Goal: Check status: Check status

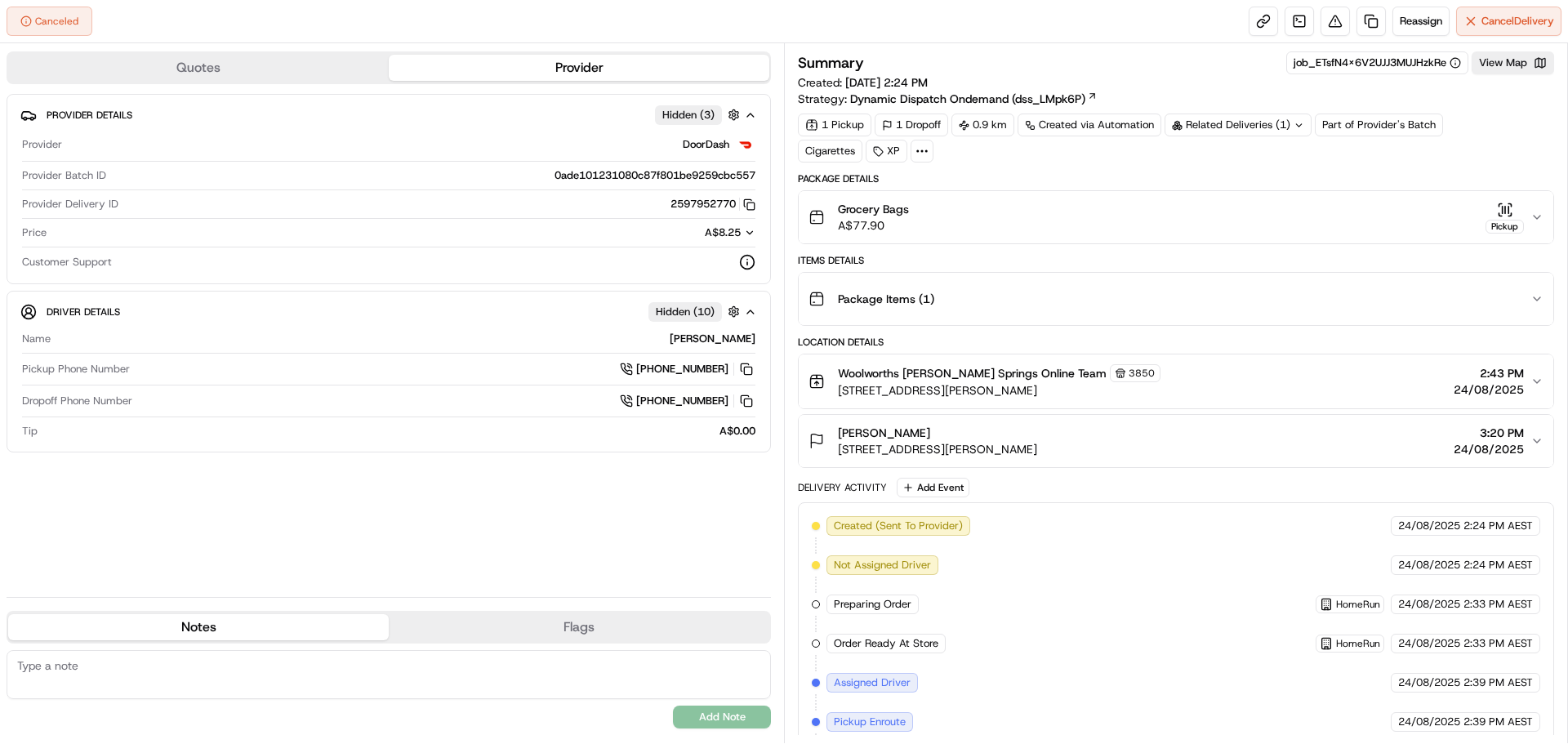
drag, startPoint x: 844, startPoint y: 470, endPoint x: 821, endPoint y: 74, distance: 396.7
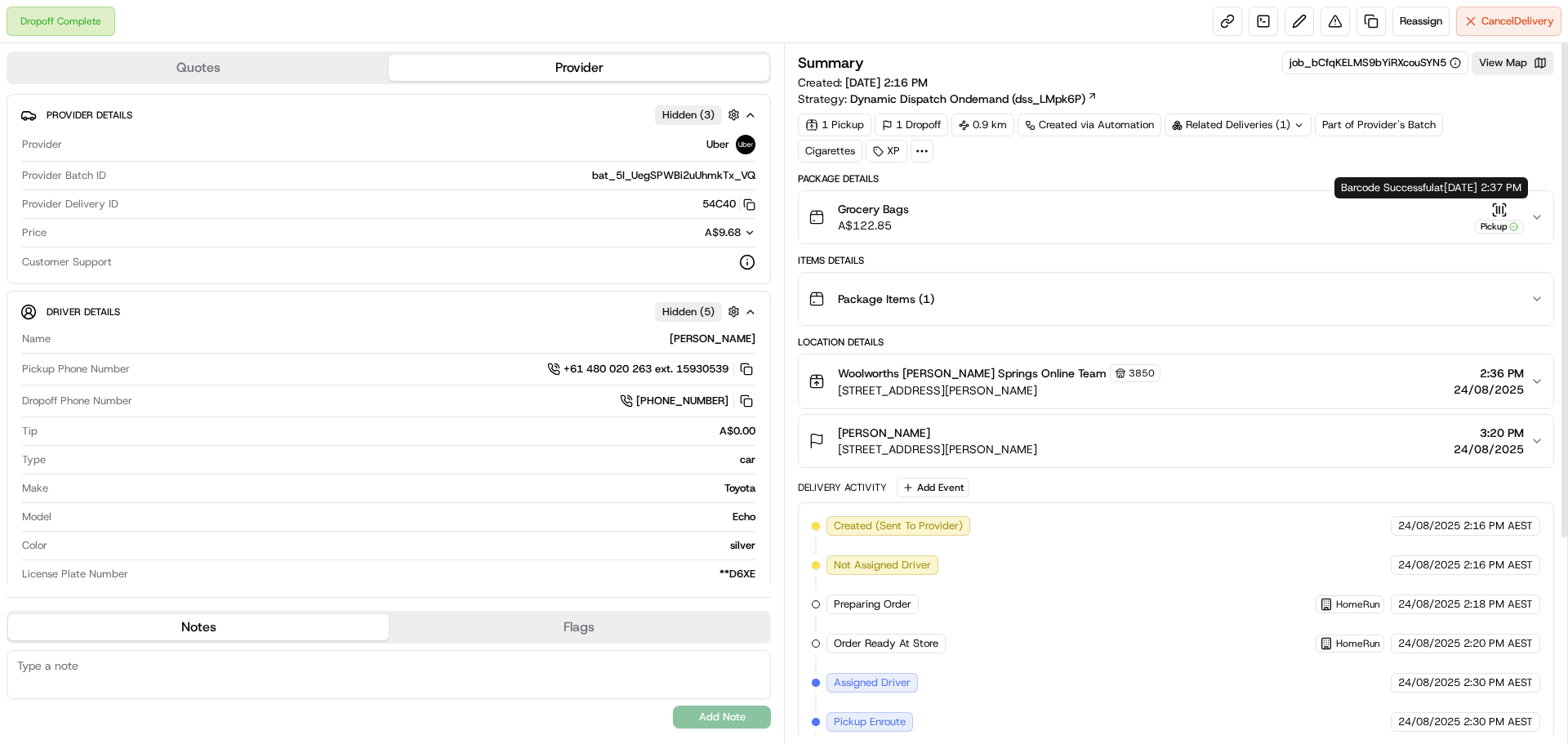
click at [1495, 206] on icon "button" at bounding box center [1499, 210] width 17 height 17
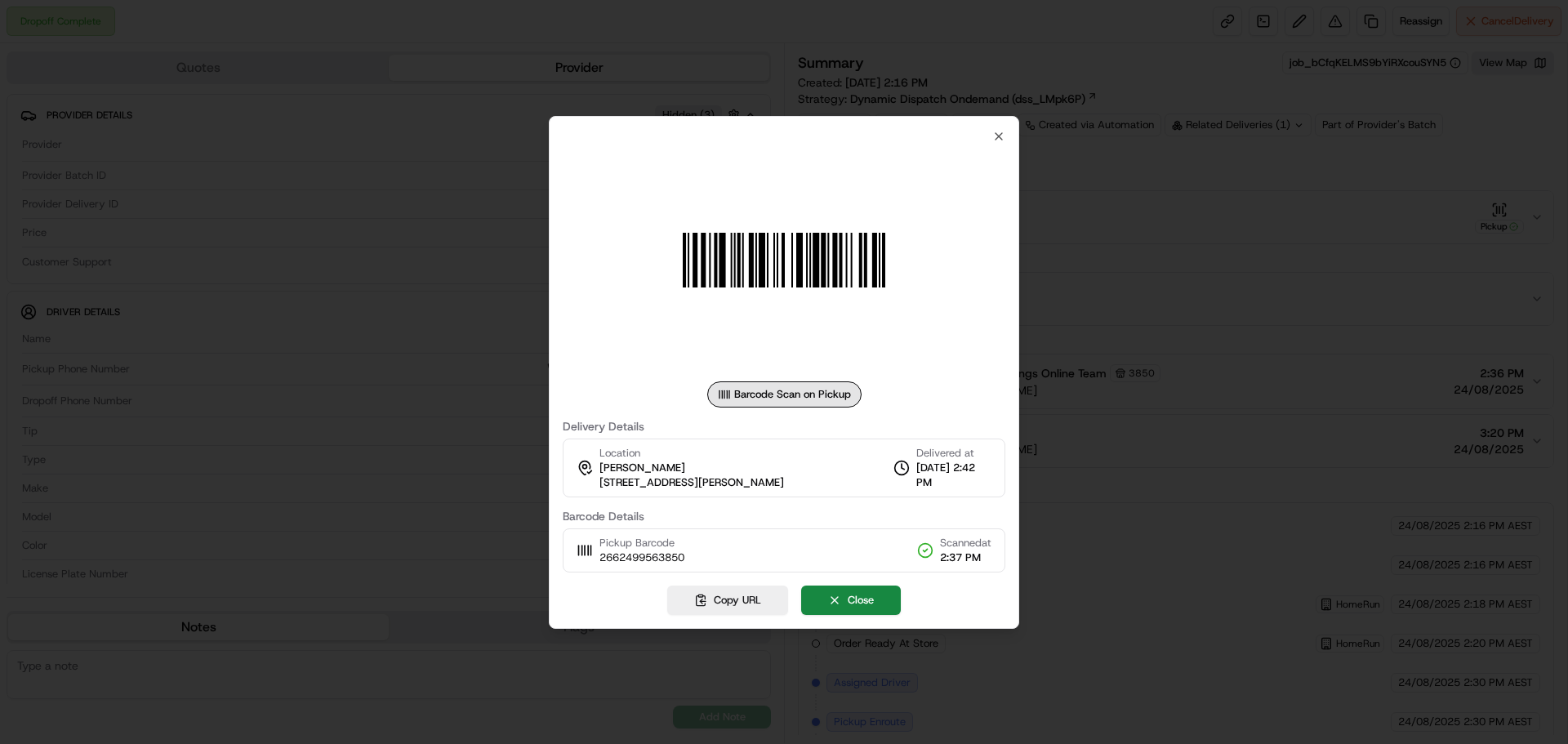
click at [1413, 225] on div at bounding box center [784, 372] width 1568 height 744
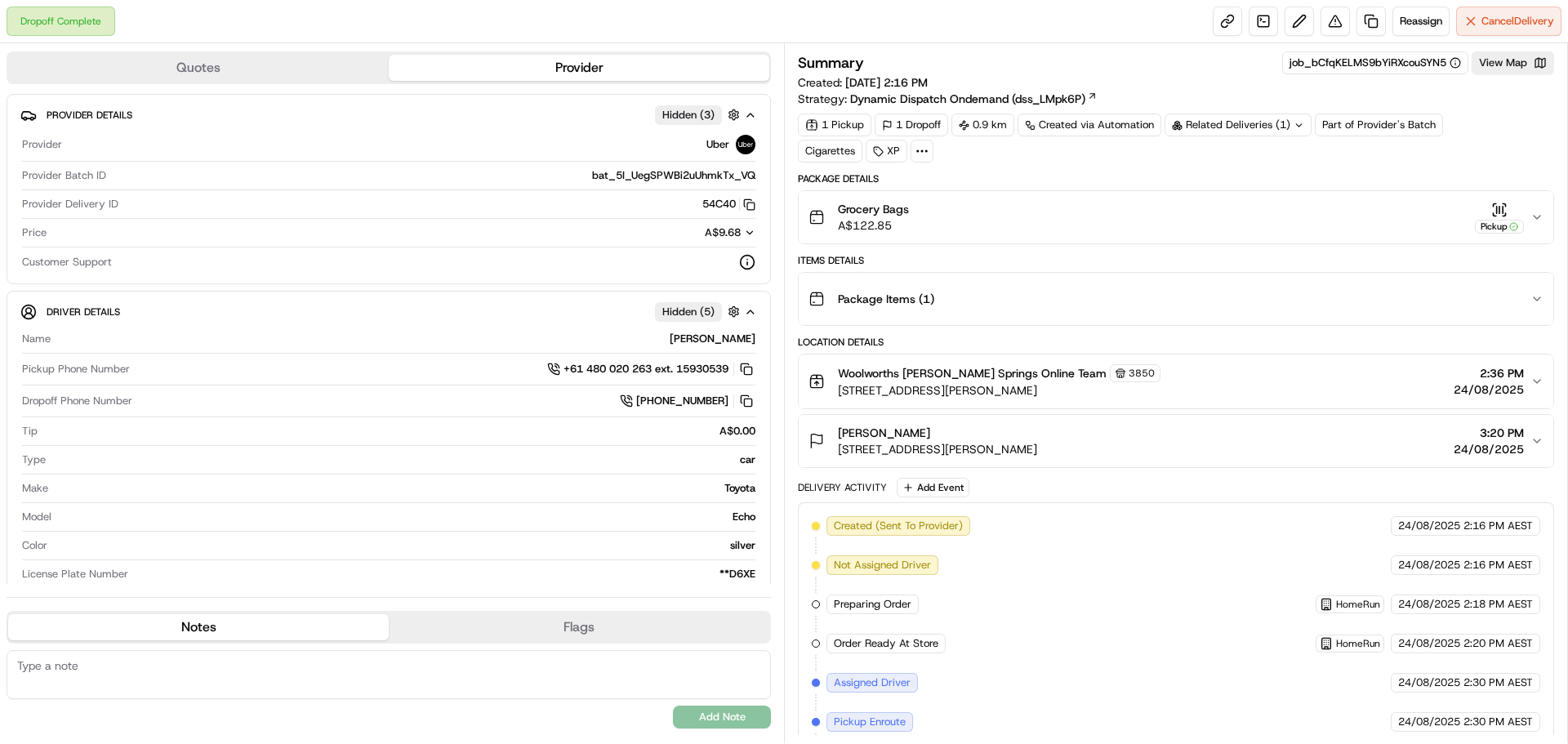
click at [1217, 112] on div "Summary job_bCfqKELMS9bYiRXcouSYN5 View Map Created: 24/08/2025 2:16 PM Strateg…" at bounding box center [1176, 107] width 756 height 111
click at [1220, 127] on div "Related Deliveries (1)" at bounding box center [1238, 125] width 147 height 23
click at [1095, 155] on div "1 Pickup 1 Dropoff 0.9 km Created via Automation Related Deliveries (1) Part of…" at bounding box center [1176, 137] width 756 height 49
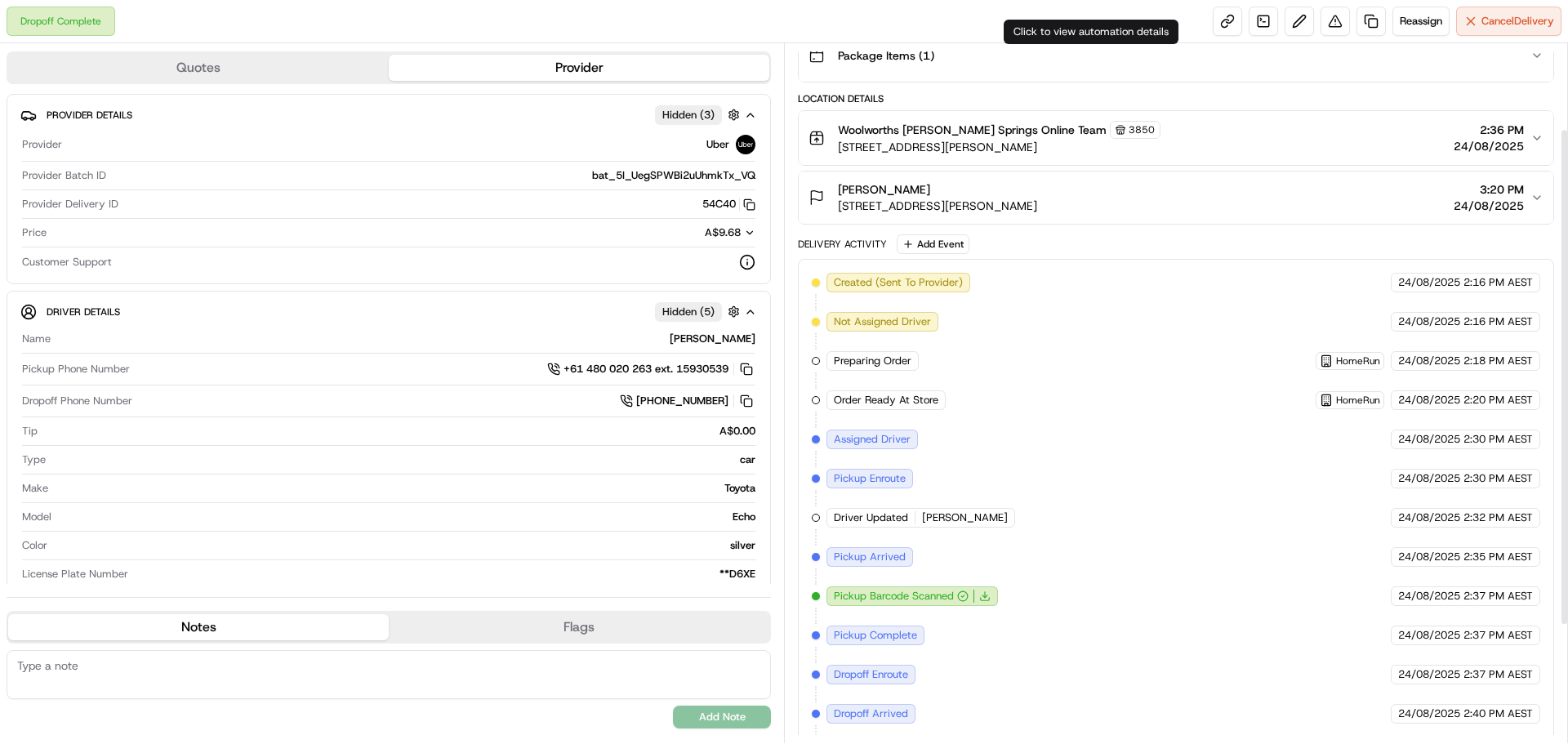
scroll to position [245, 0]
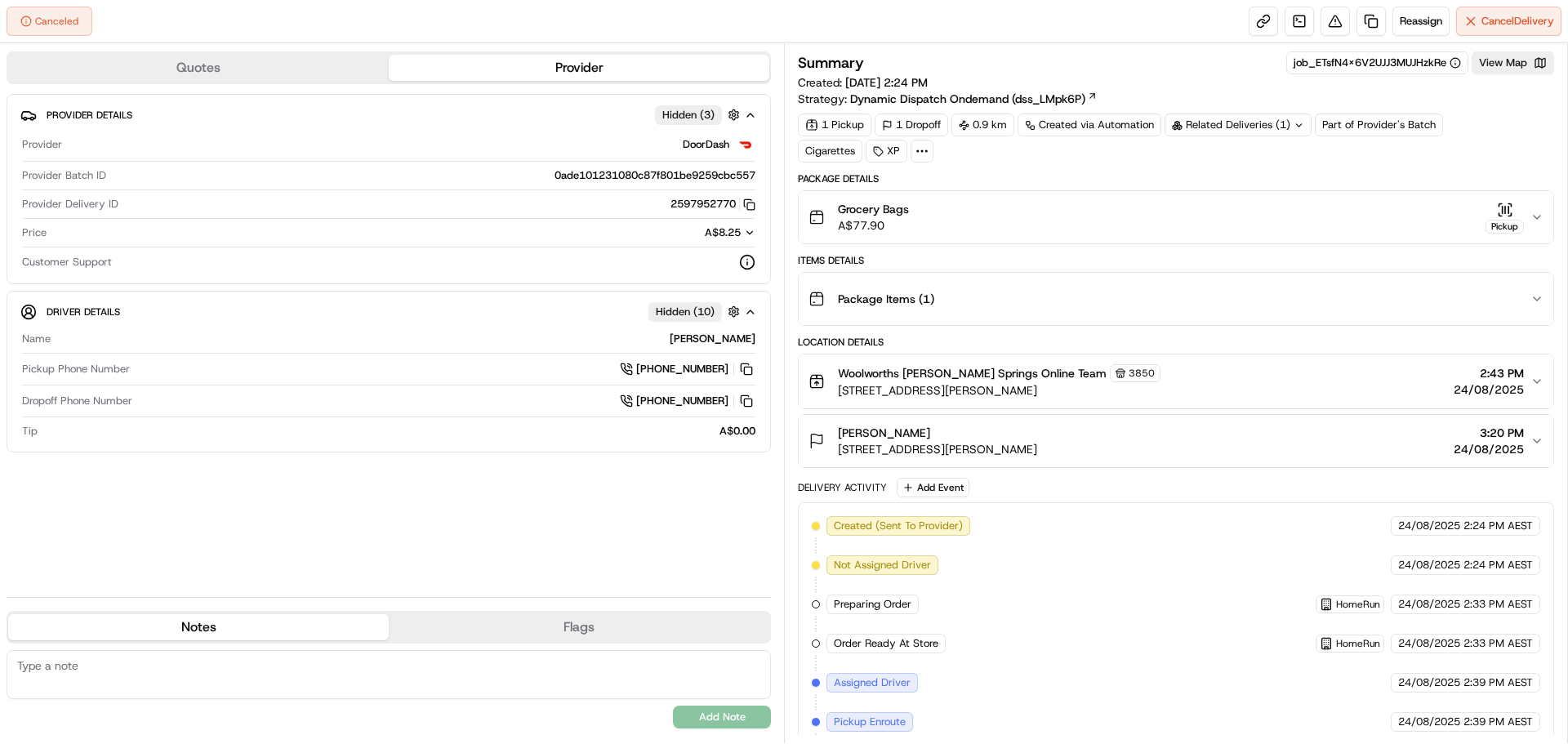
click at [1270, 118] on div "Related Deliveries (1)" at bounding box center [1238, 125] width 147 height 23
click at [1011, 177] on div "Package Details" at bounding box center [1176, 179] width 756 height 13
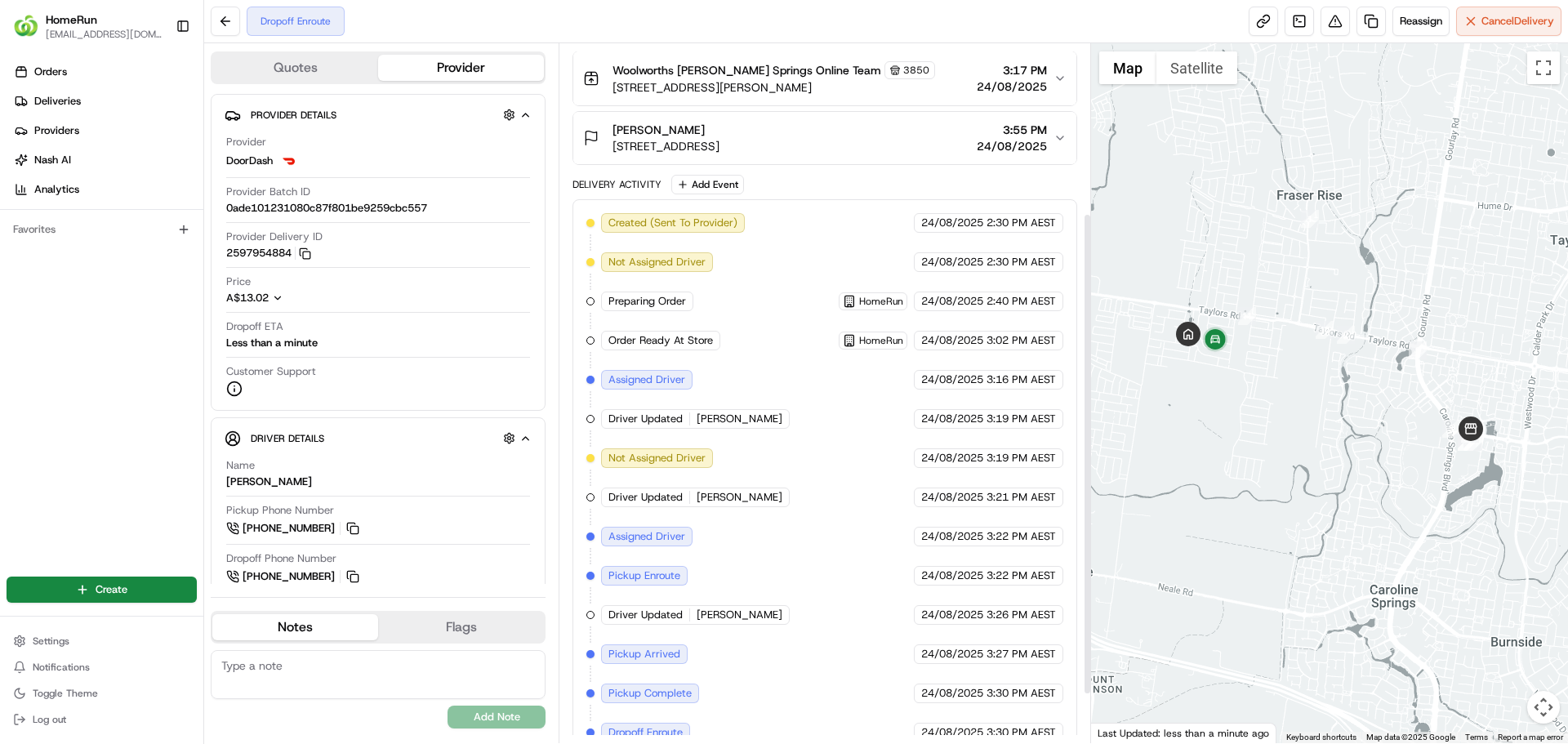
scroll to position [316, 0]
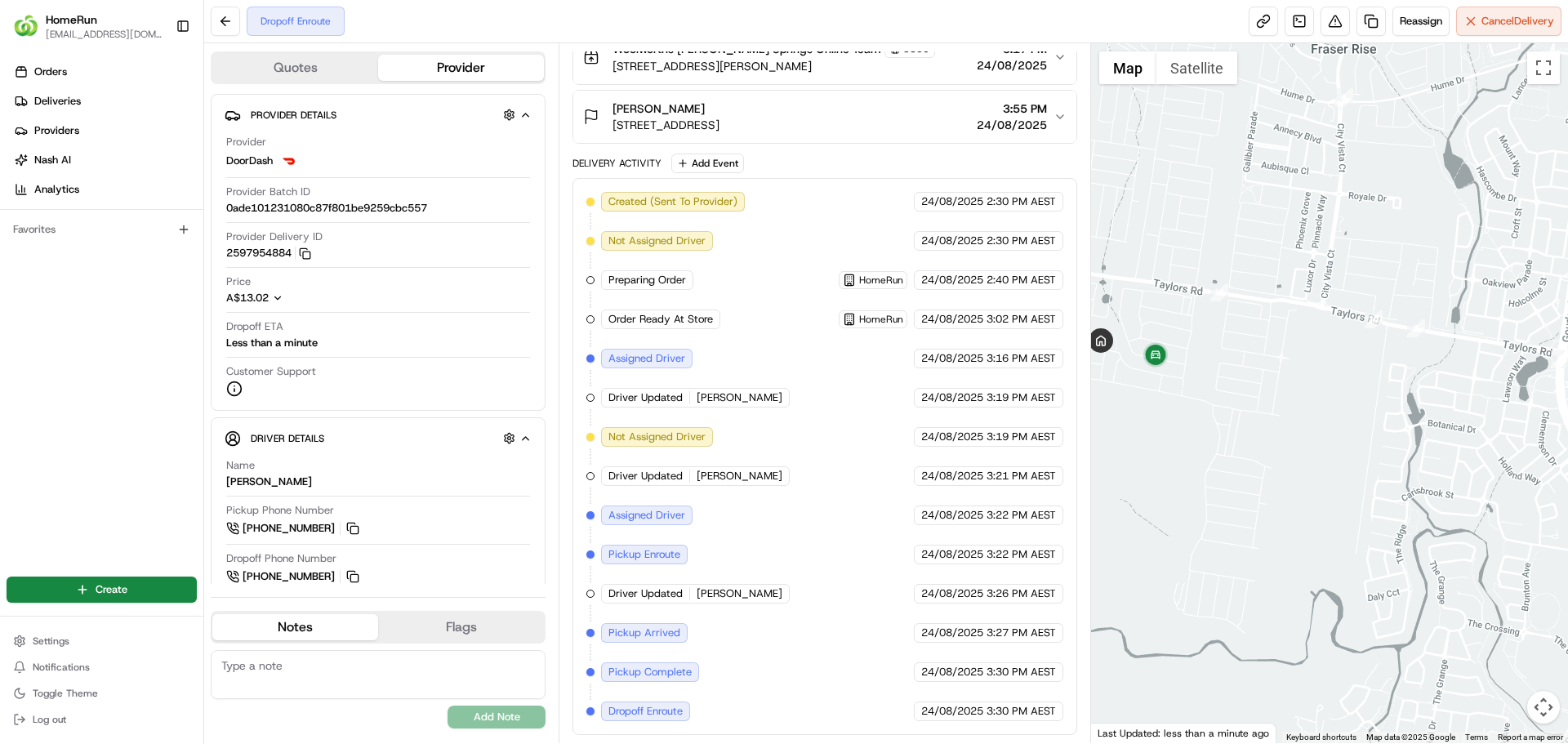
drag, startPoint x: 1215, startPoint y: 355, endPoint x: 1245, endPoint y: 365, distance: 31.6
click at [1245, 365] on div at bounding box center [1330, 393] width 478 height 699
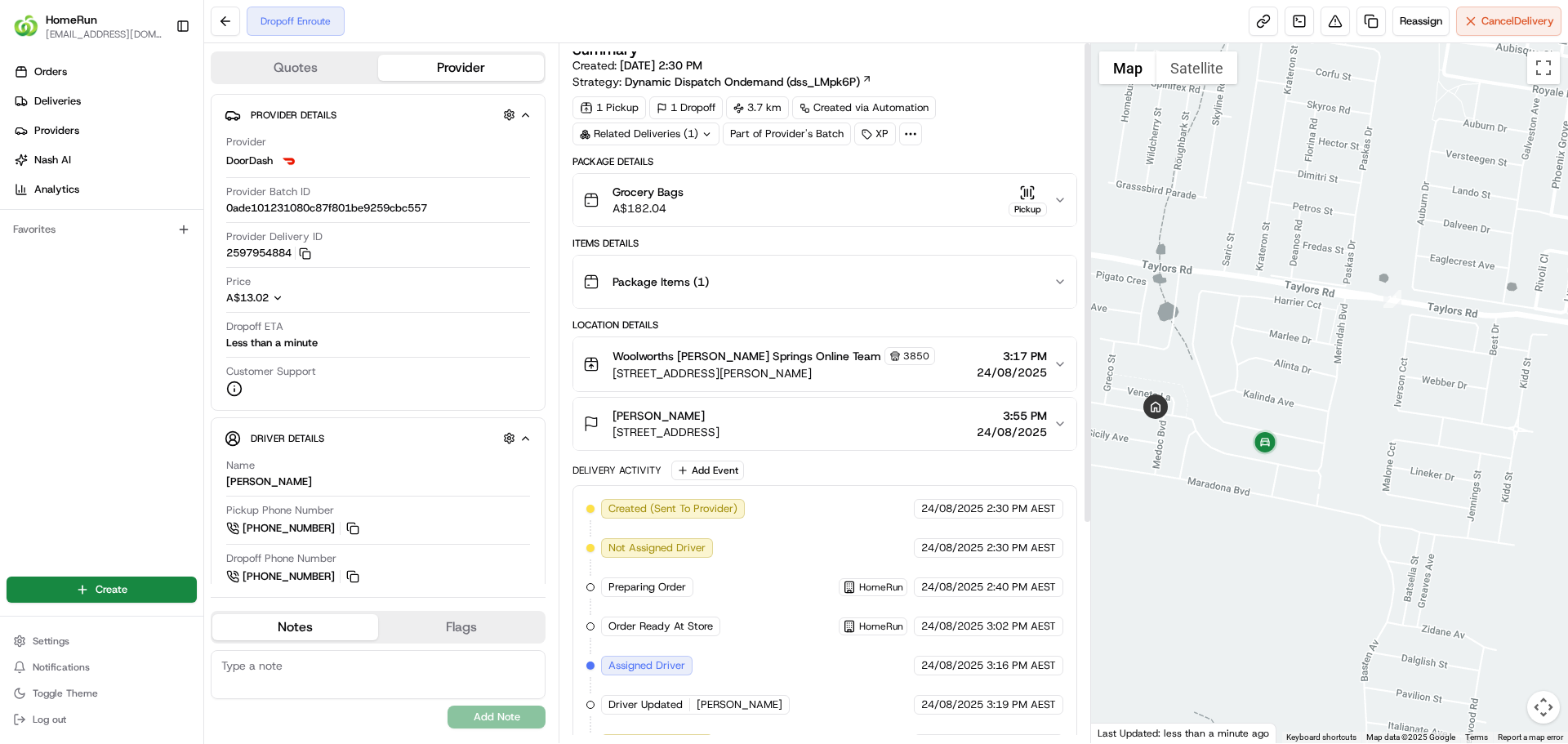
scroll to position [0, 0]
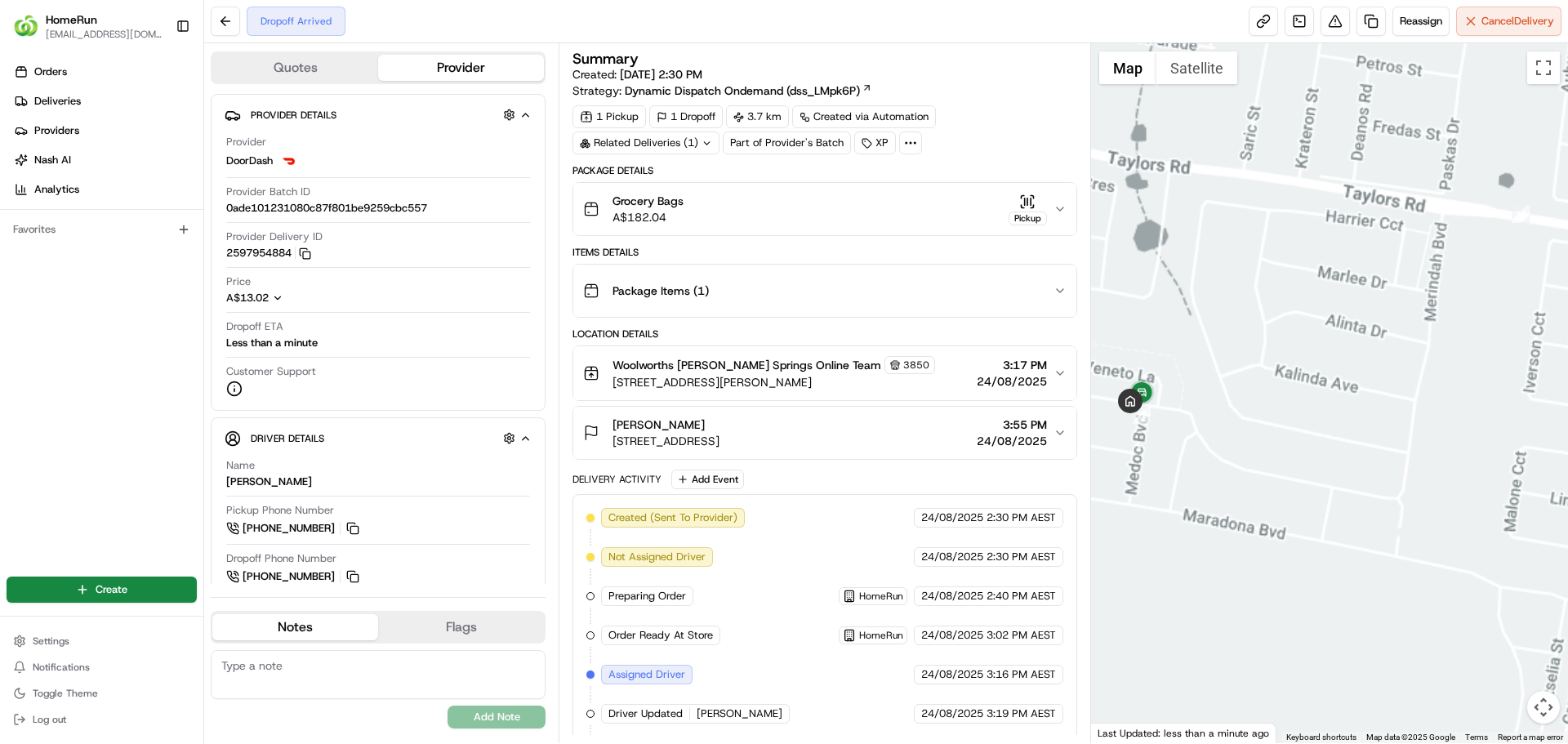
drag, startPoint x: 1248, startPoint y: 438, endPoint x: 1261, endPoint y: 441, distance: 13.3
click at [1261, 441] on div at bounding box center [1330, 393] width 478 height 699
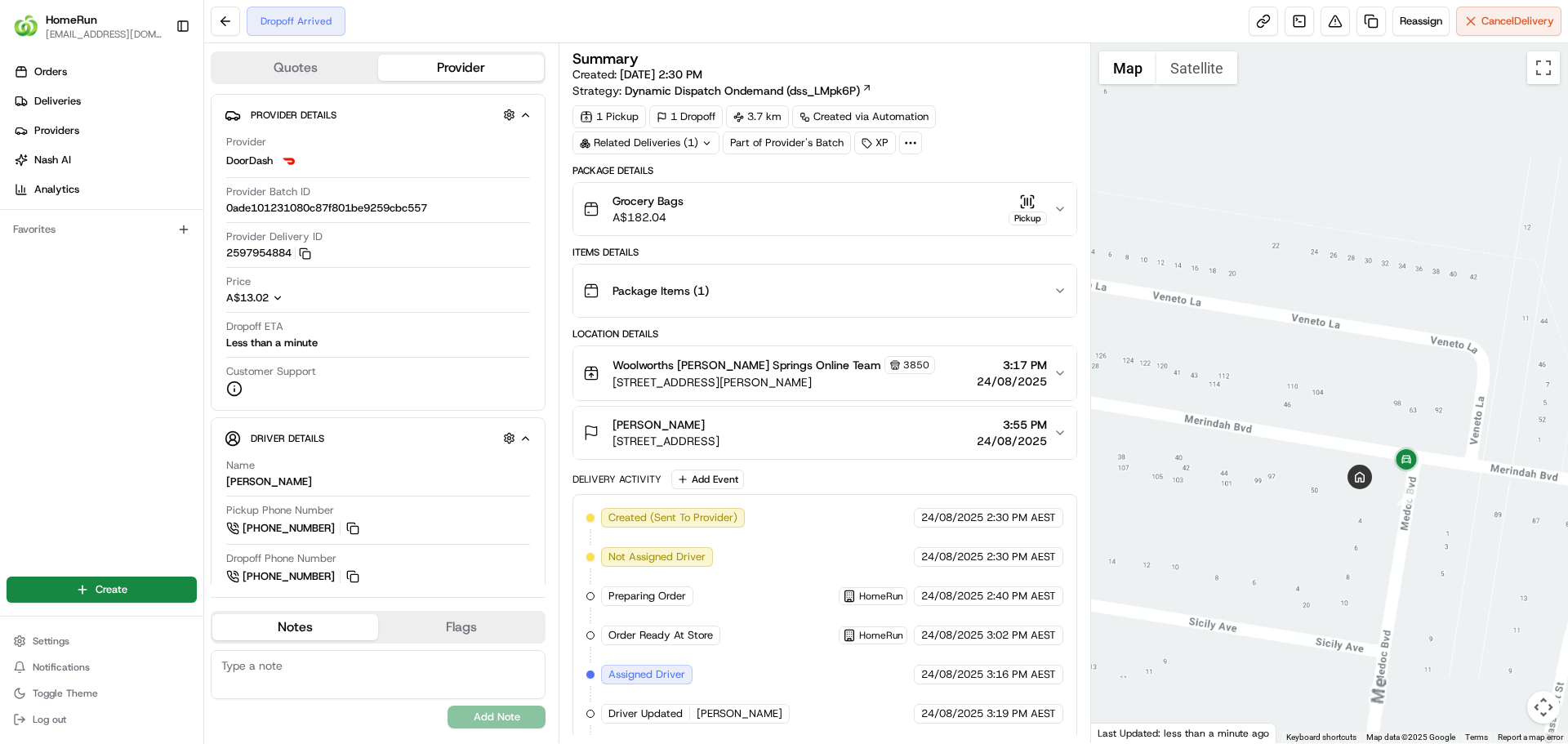
drag, startPoint x: 1333, startPoint y: 446, endPoint x: 1231, endPoint y: 432, distance: 103.0
click at [1231, 432] on div at bounding box center [1330, 393] width 478 height 699
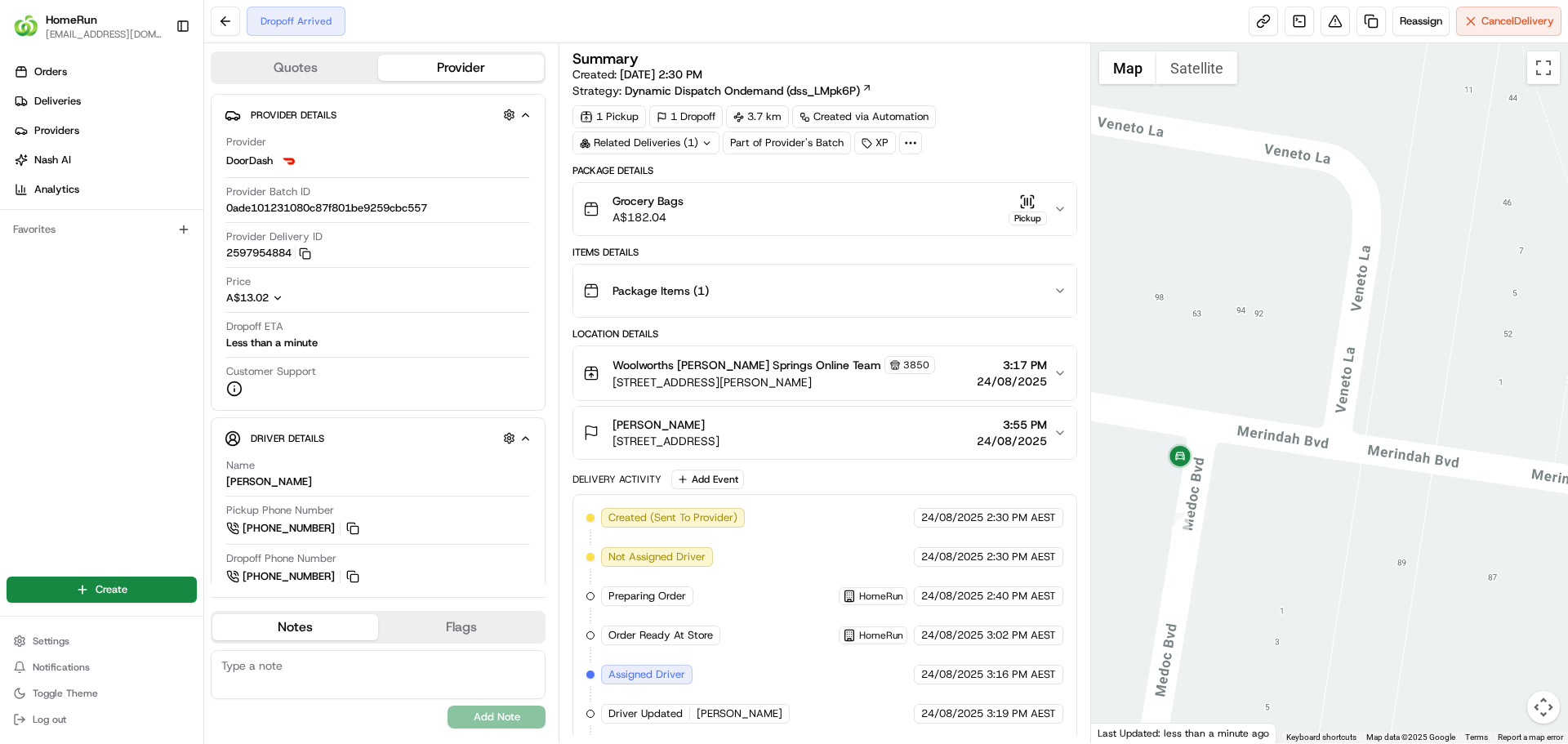
drag, startPoint x: 1252, startPoint y: 468, endPoint x: 1274, endPoint y: 459, distance: 23.8
click at [1271, 460] on div at bounding box center [1330, 393] width 478 height 699
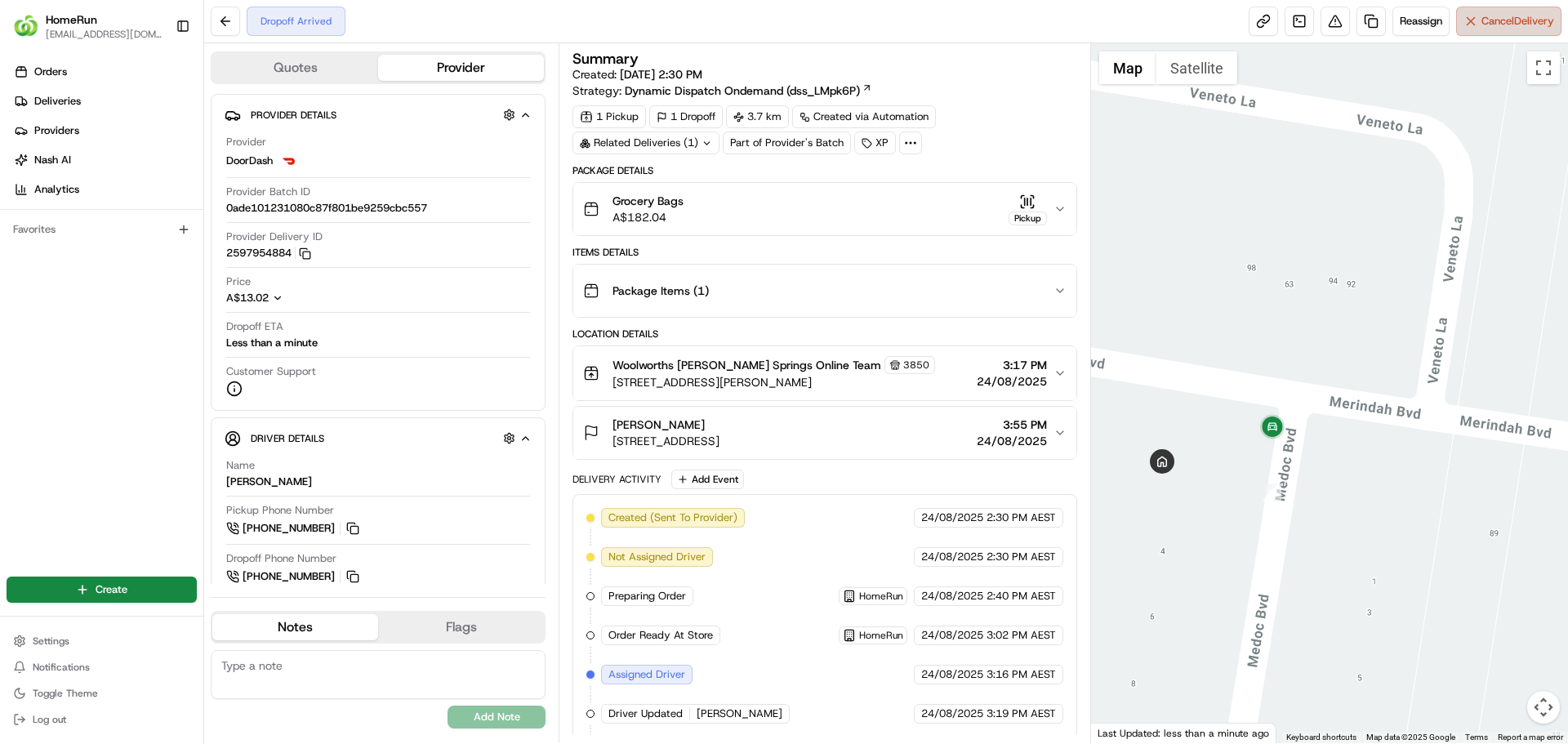
click at [1489, 23] on span "Cancel Delivery" at bounding box center [1518, 21] width 73 height 15
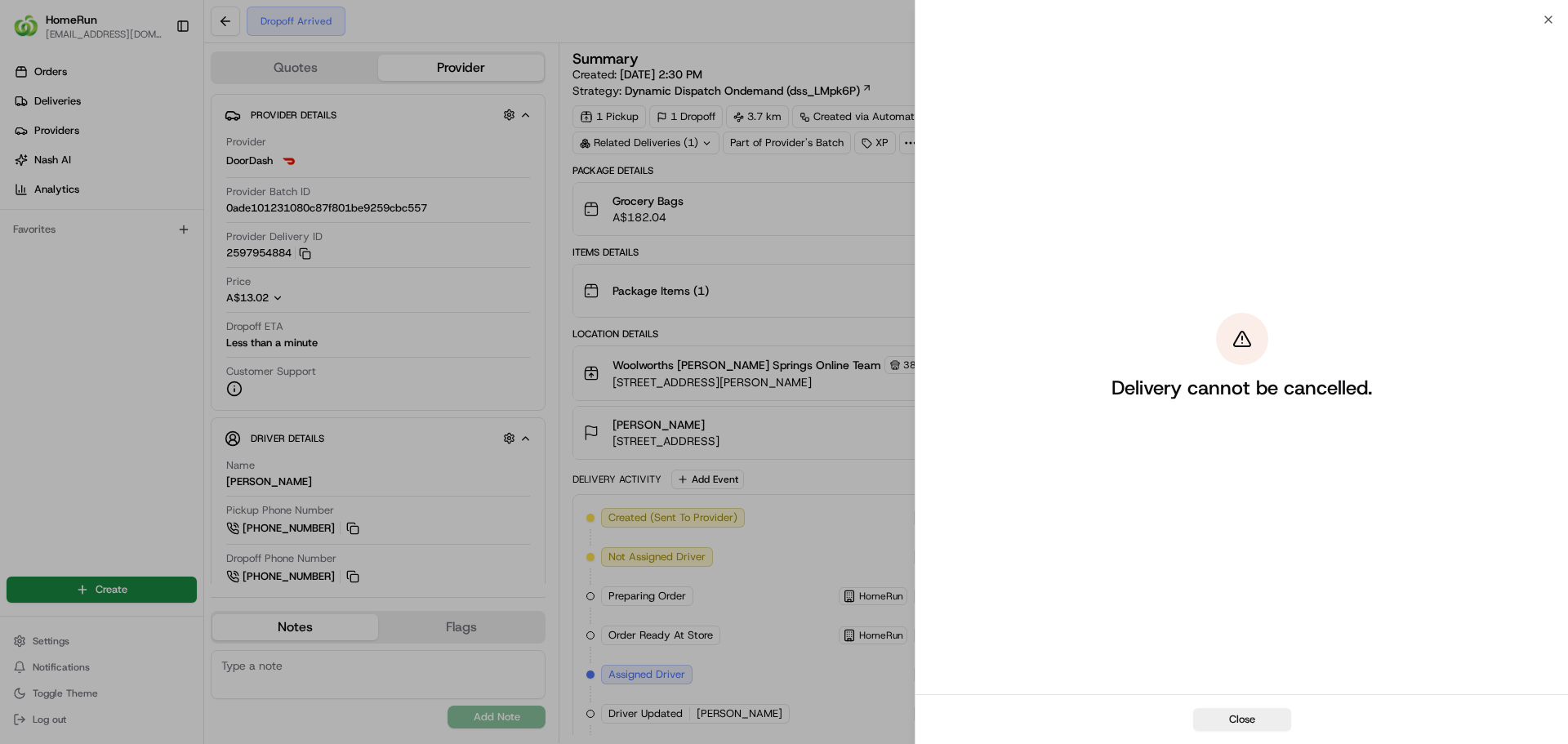
click at [1247, 704] on div "Close" at bounding box center [1241, 718] width 653 height 50
click at [1247, 708] on button "Close" at bounding box center [1242, 719] width 98 height 23
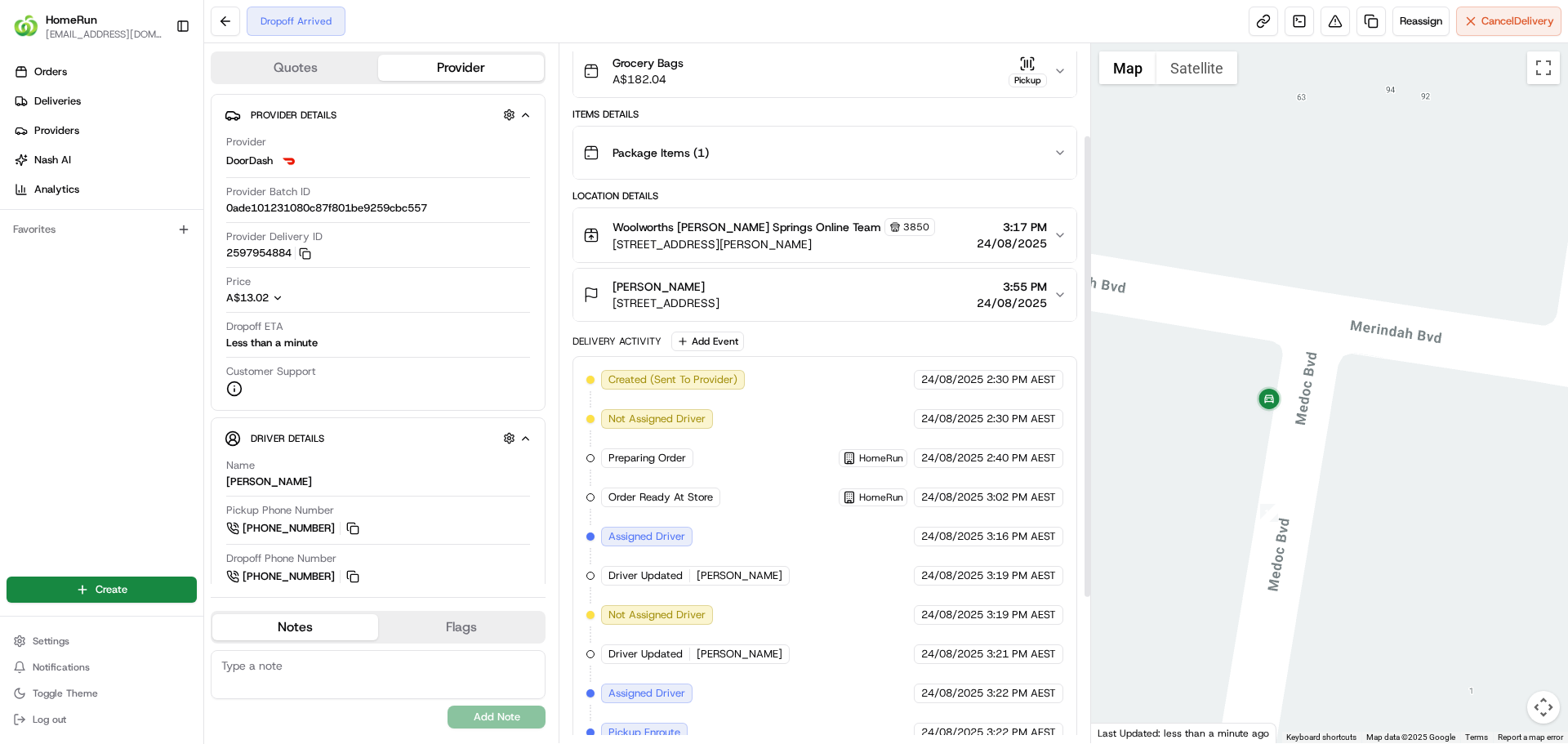
scroll to position [355, 0]
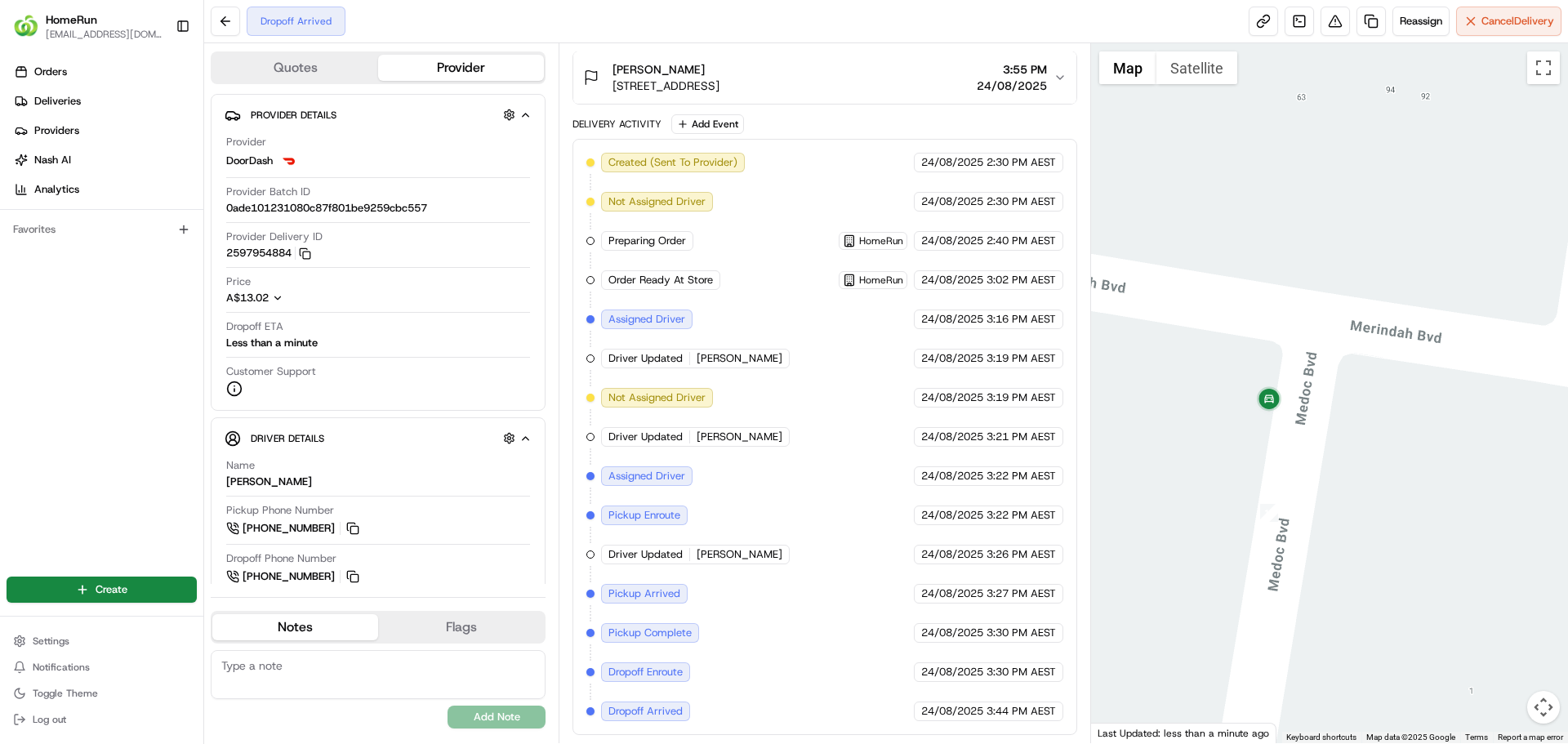
drag, startPoint x: 1303, startPoint y: 496, endPoint x: 1448, endPoint y: 492, distance: 145.1
click at [1439, 492] on div at bounding box center [1330, 393] width 478 height 699
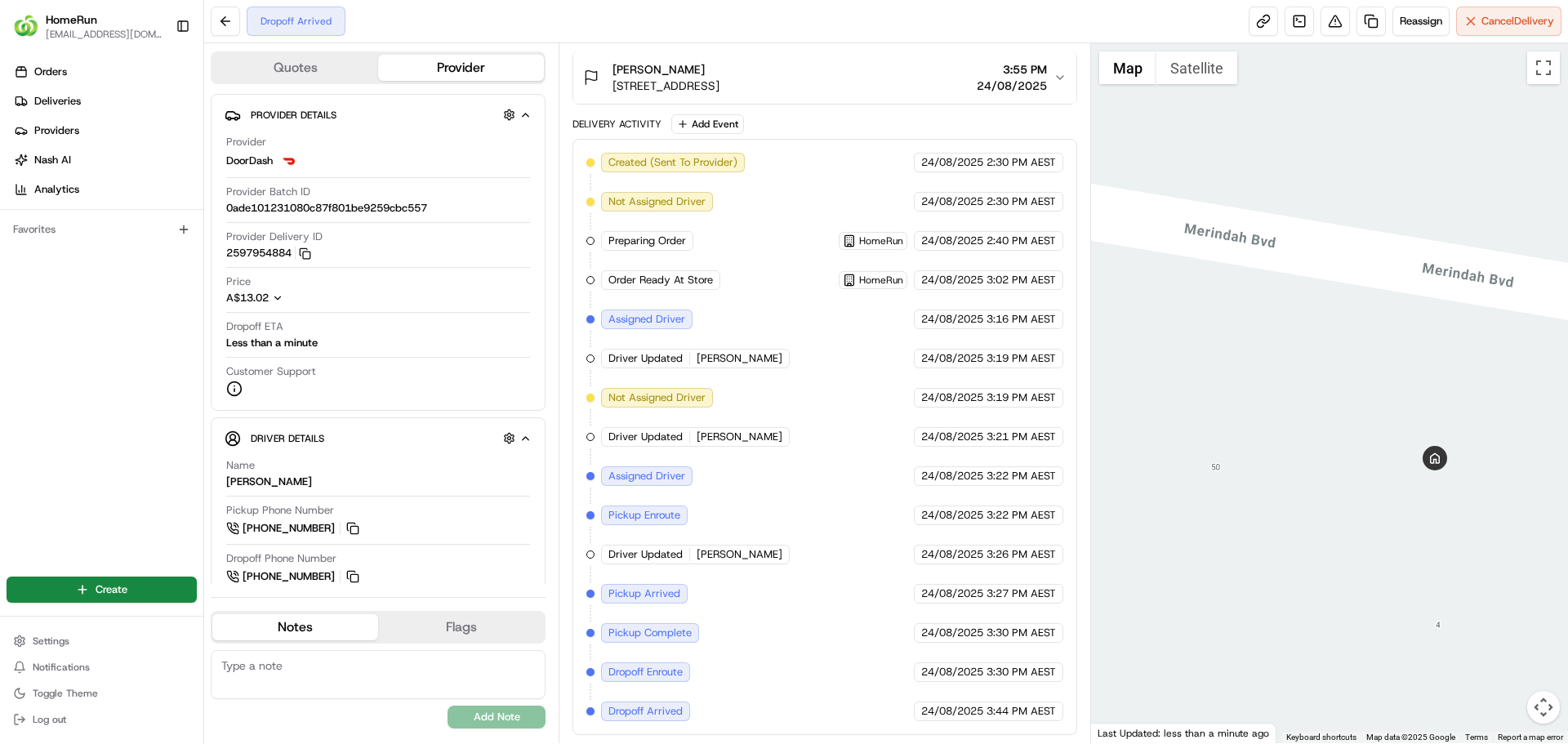
drag, startPoint x: 1279, startPoint y: 487, endPoint x: 1167, endPoint y: 477, distance: 112.4
click at [1169, 478] on div at bounding box center [1330, 393] width 478 height 699
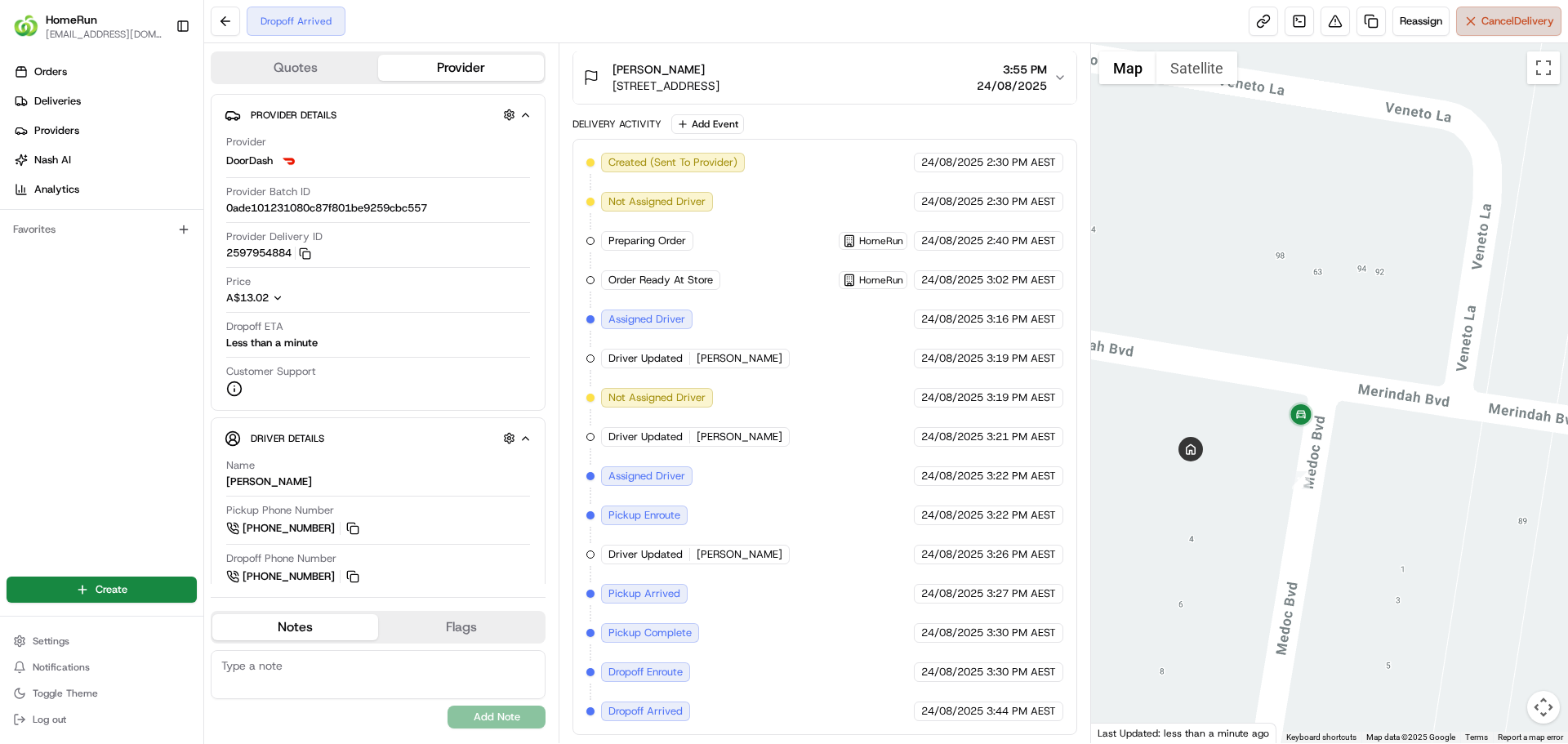
click at [1537, 16] on span "Cancel Delivery" at bounding box center [1518, 21] width 73 height 15
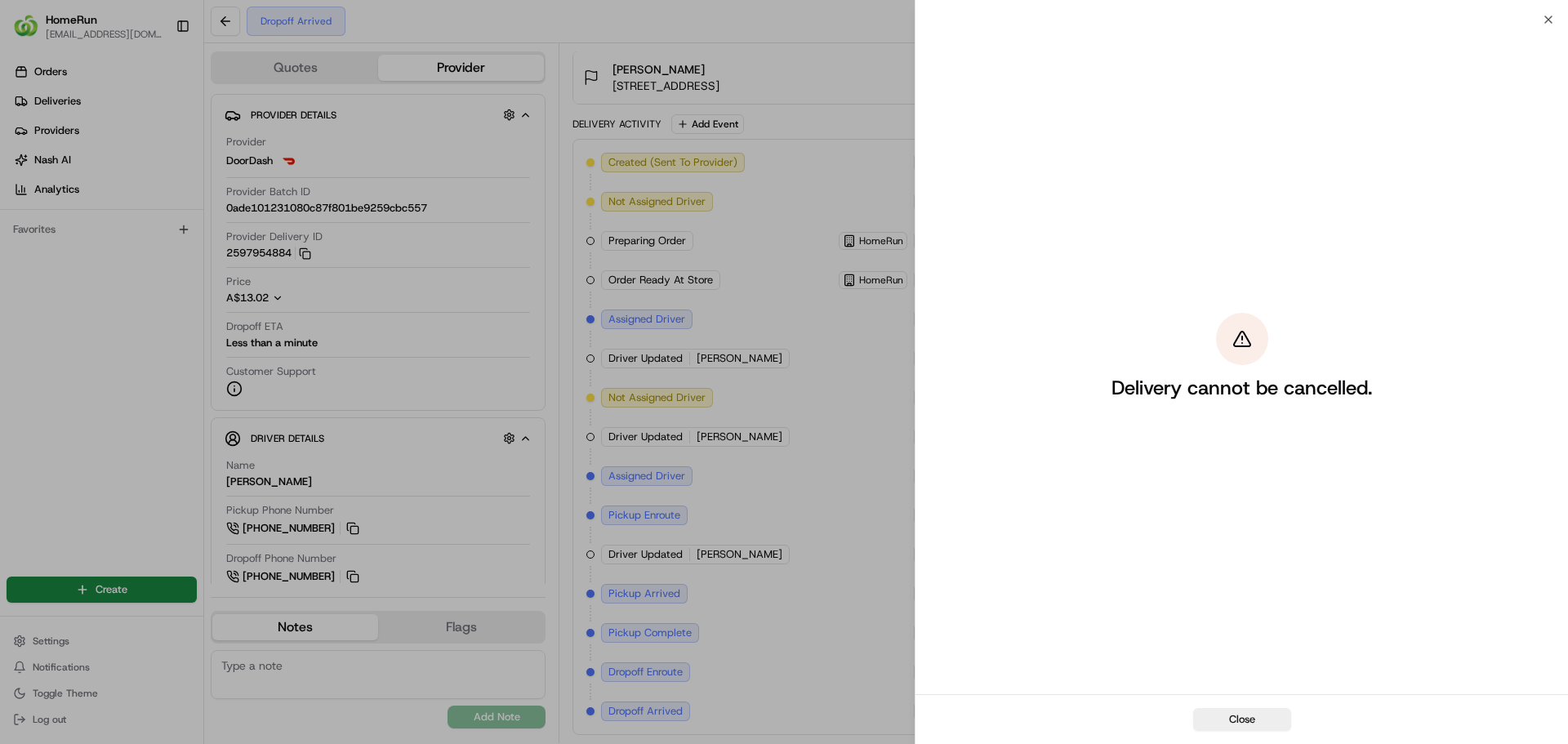
click at [1235, 703] on div "Close" at bounding box center [1241, 718] width 653 height 50
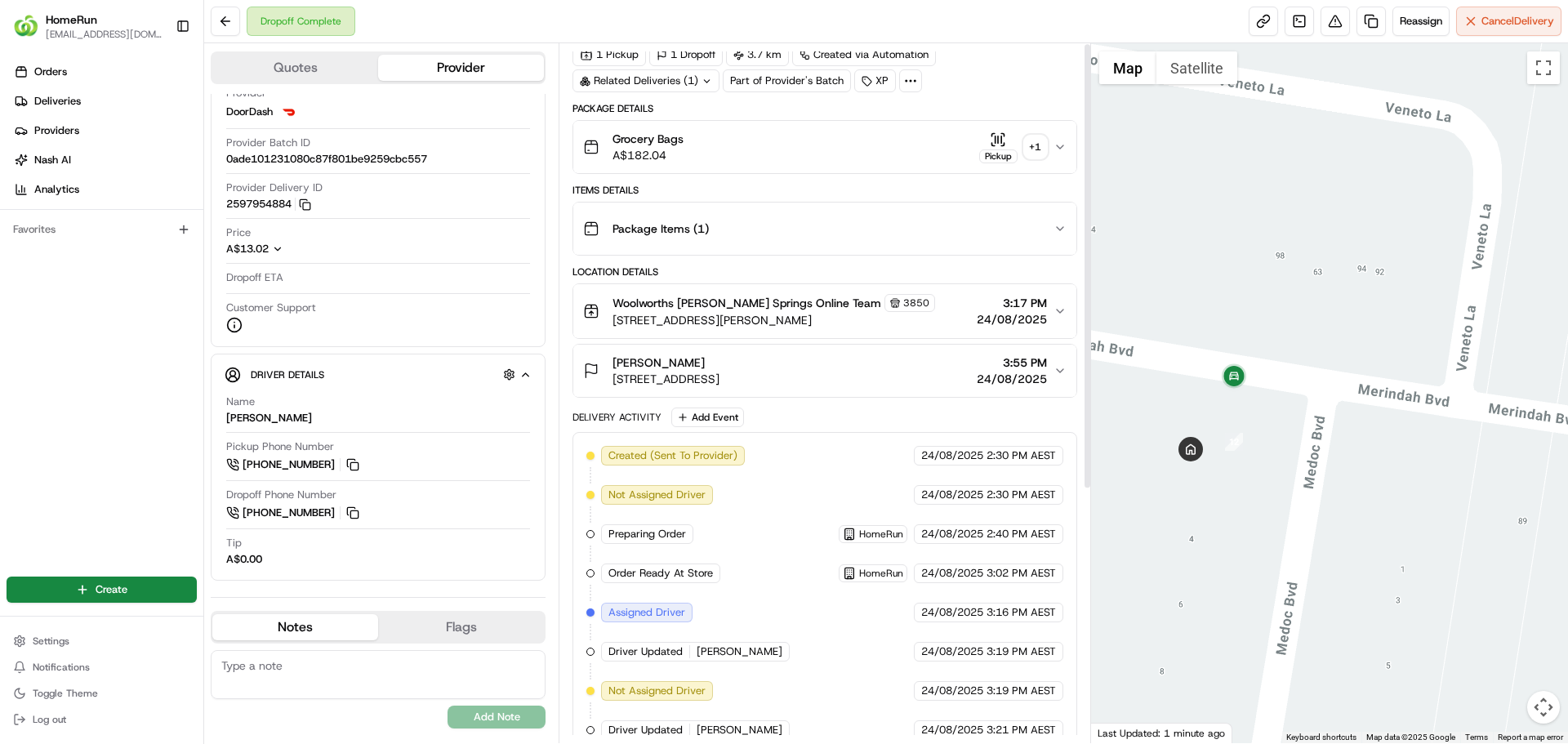
scroll to position [0, 0]
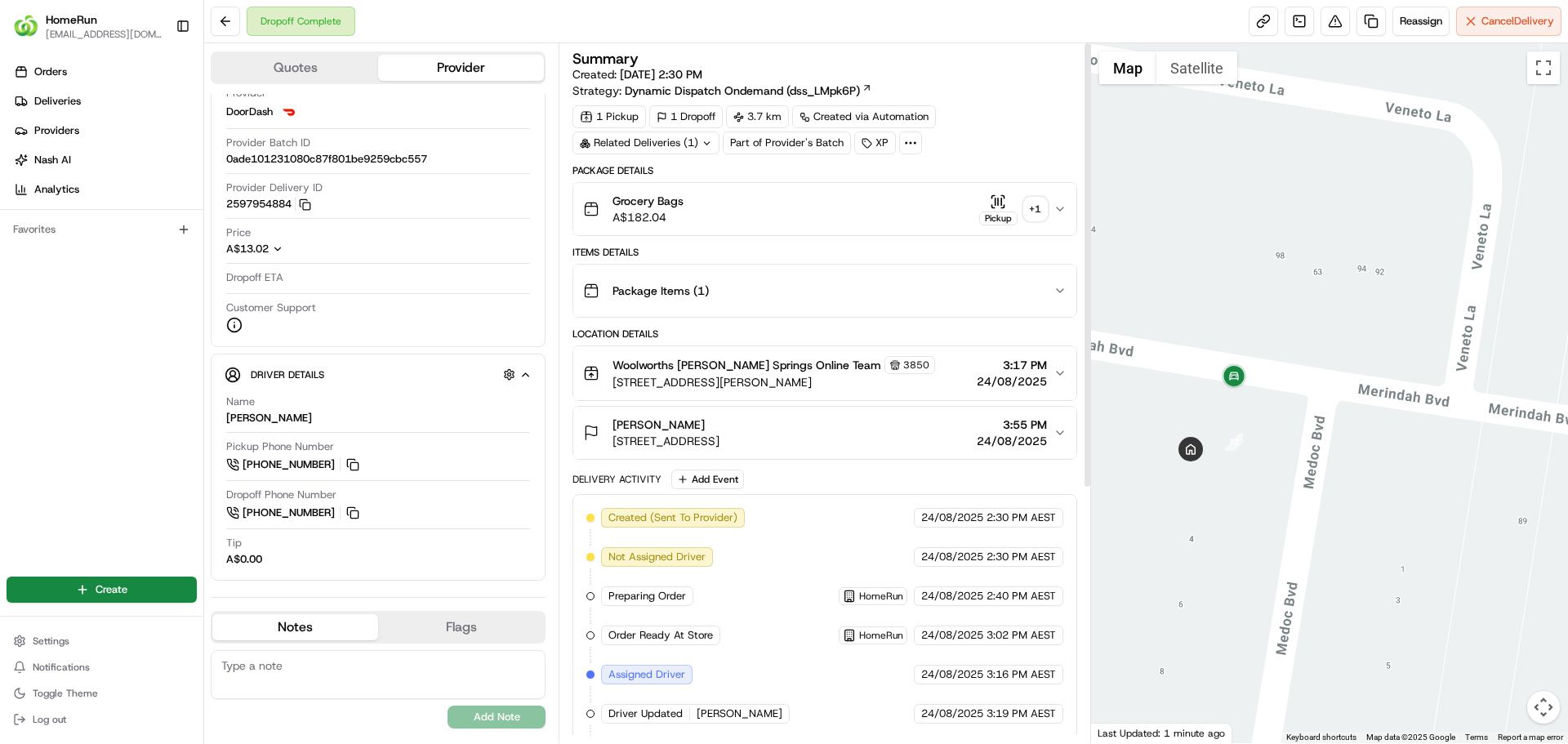
click at [1038, 212] on div "+ 1" at bounding box center [1035, 209] width 23 height 23
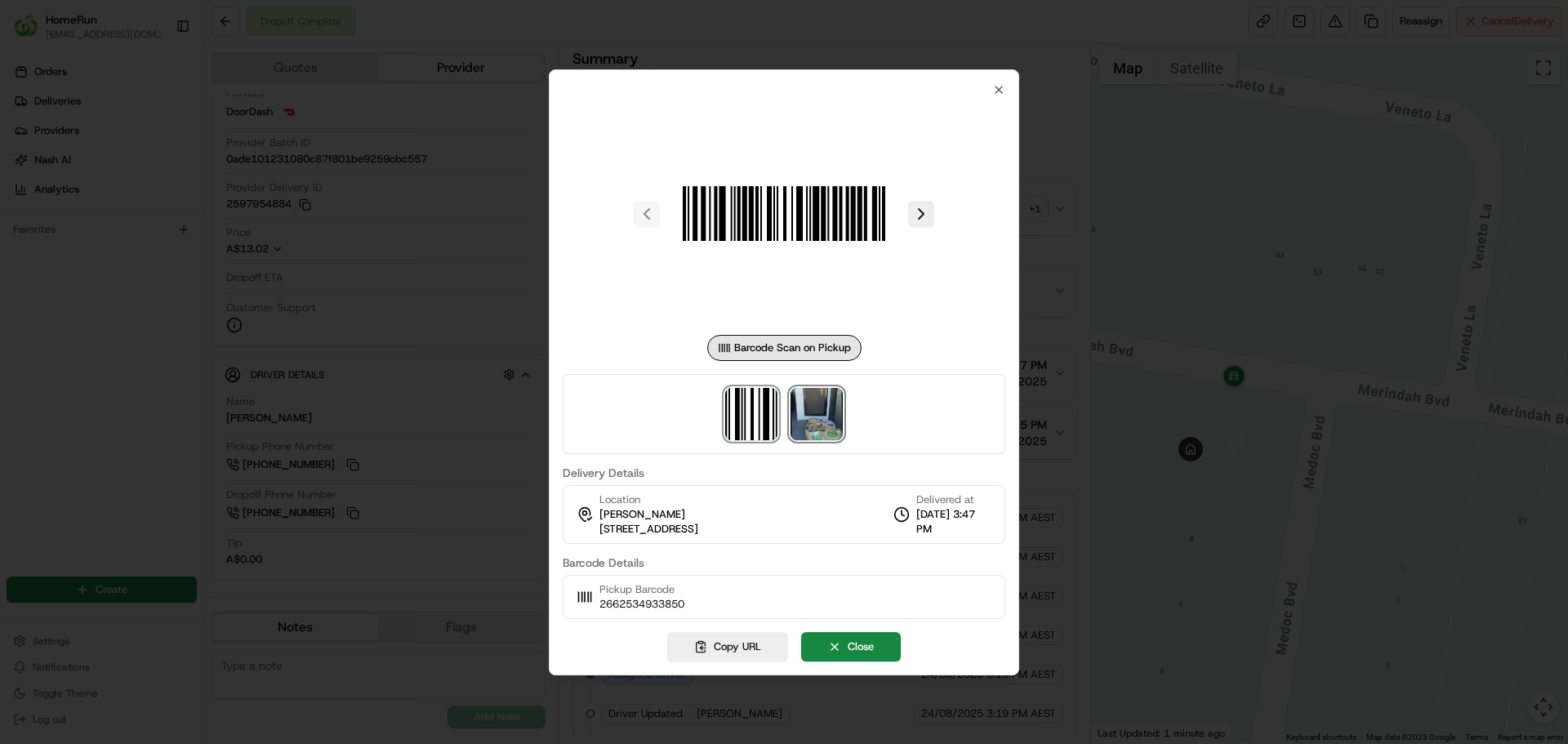
click at [798, 405] on img at bounding box center [816, 413] width 52 height 52
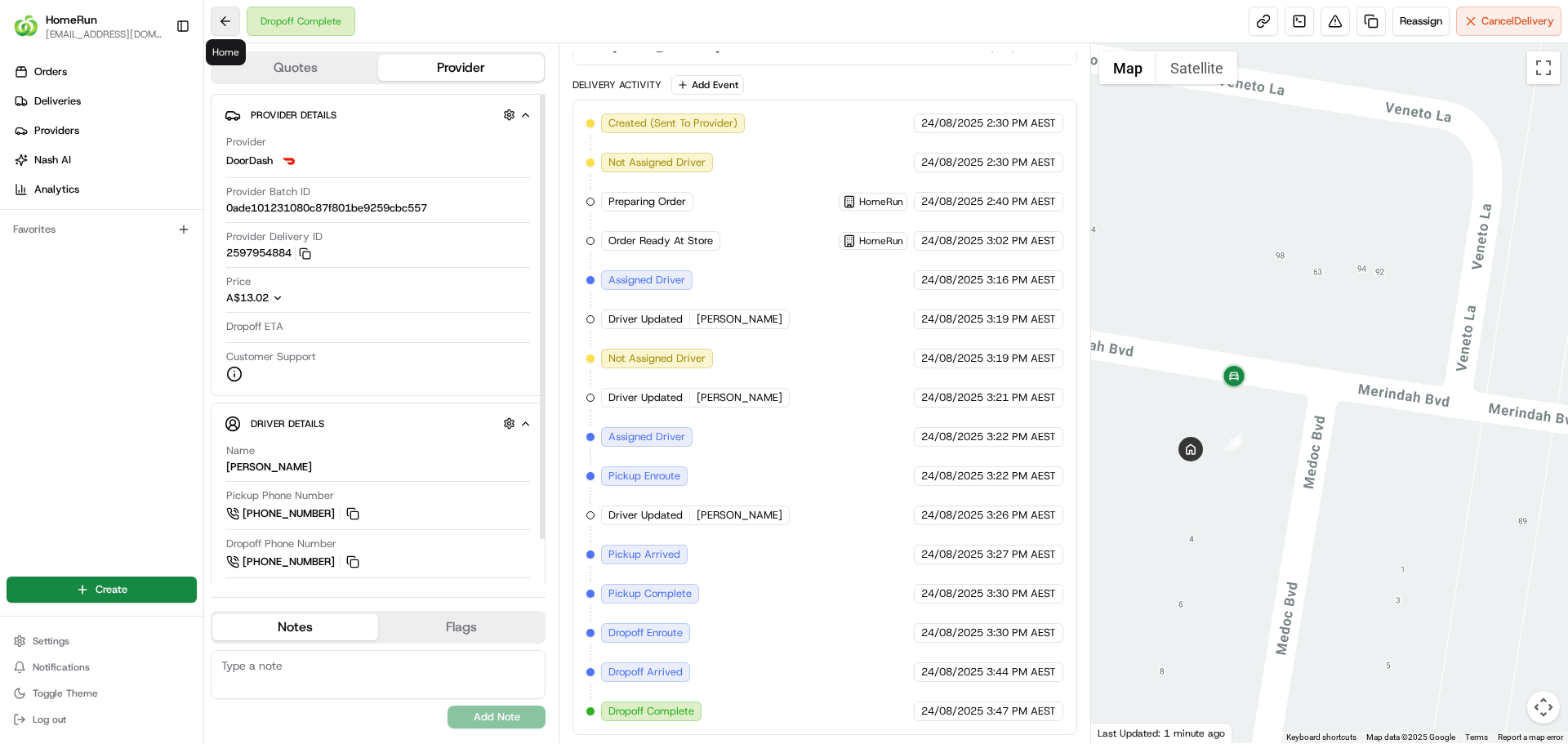
click at [238, 25] on button at bounding box center [226, 21] width 30 height 30
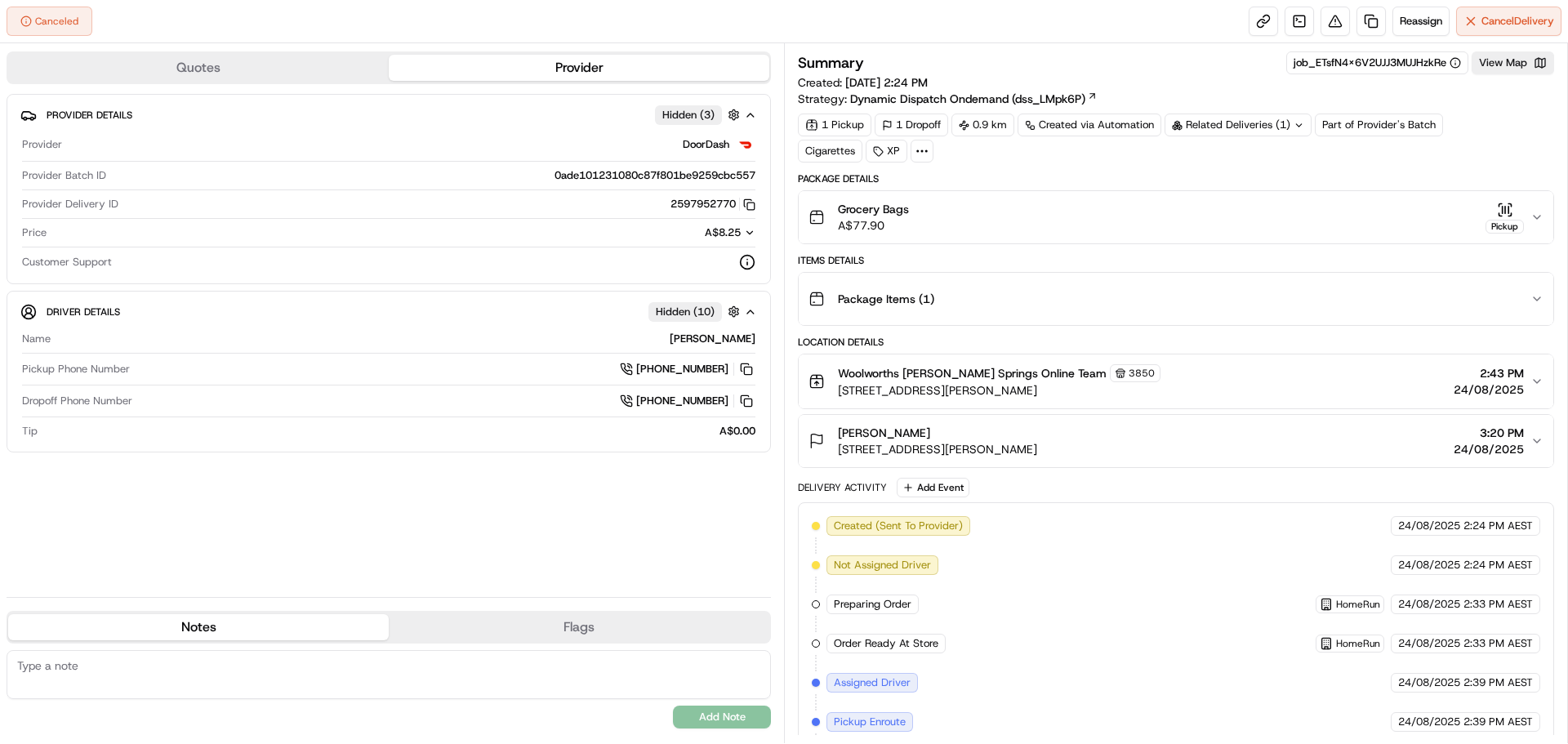
drag, startPoint x: 1488, startPoint y: 206, endPoint x: 1413, endPoint y: 149, distance: 94.2
click at [1417, 185] on div "Package Details Grocery Bags A$77.90 Pickup" at bounding box center [1176, 207] width 756 height 72
click at [1295, 108] on div "Summary job_ETsfN4X6V2UJJ3MUJHzkRe View Map Created: [DATE] 2:24 PM Strategy: D…" at bounding box center [1176, 107] width 756 height 111
click at [1279, 126] on div "Related Deliveries (1)" at bounding box center [1238, 125] width 147 height 23
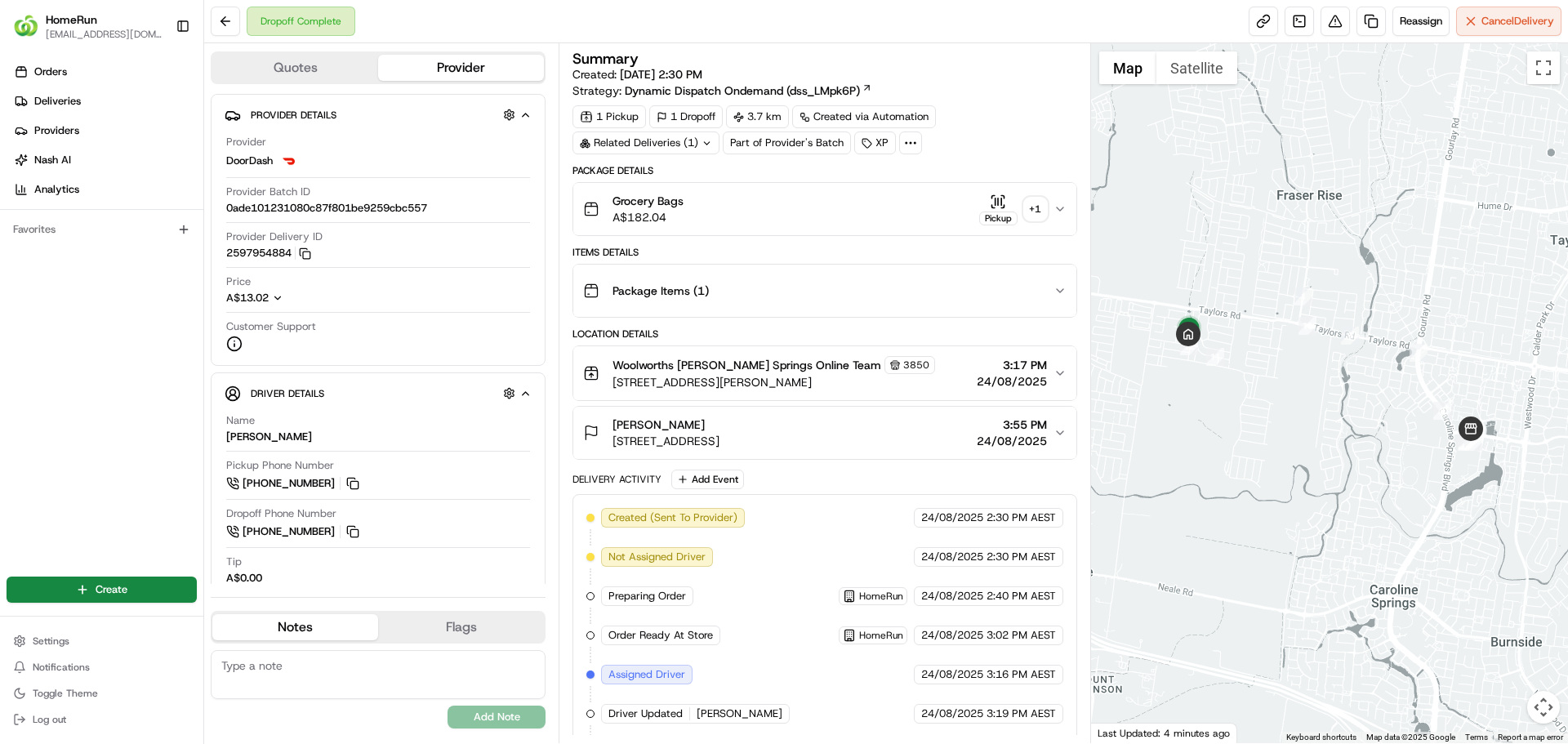
drag, startPoint x: 617, startPoint y: 424, endPoint x: 706, endPoint y: 423, distance: 89.0
click at [706, 423] on div "Natasha Mellino" at bounding box center [666, 425] width 107 height 17
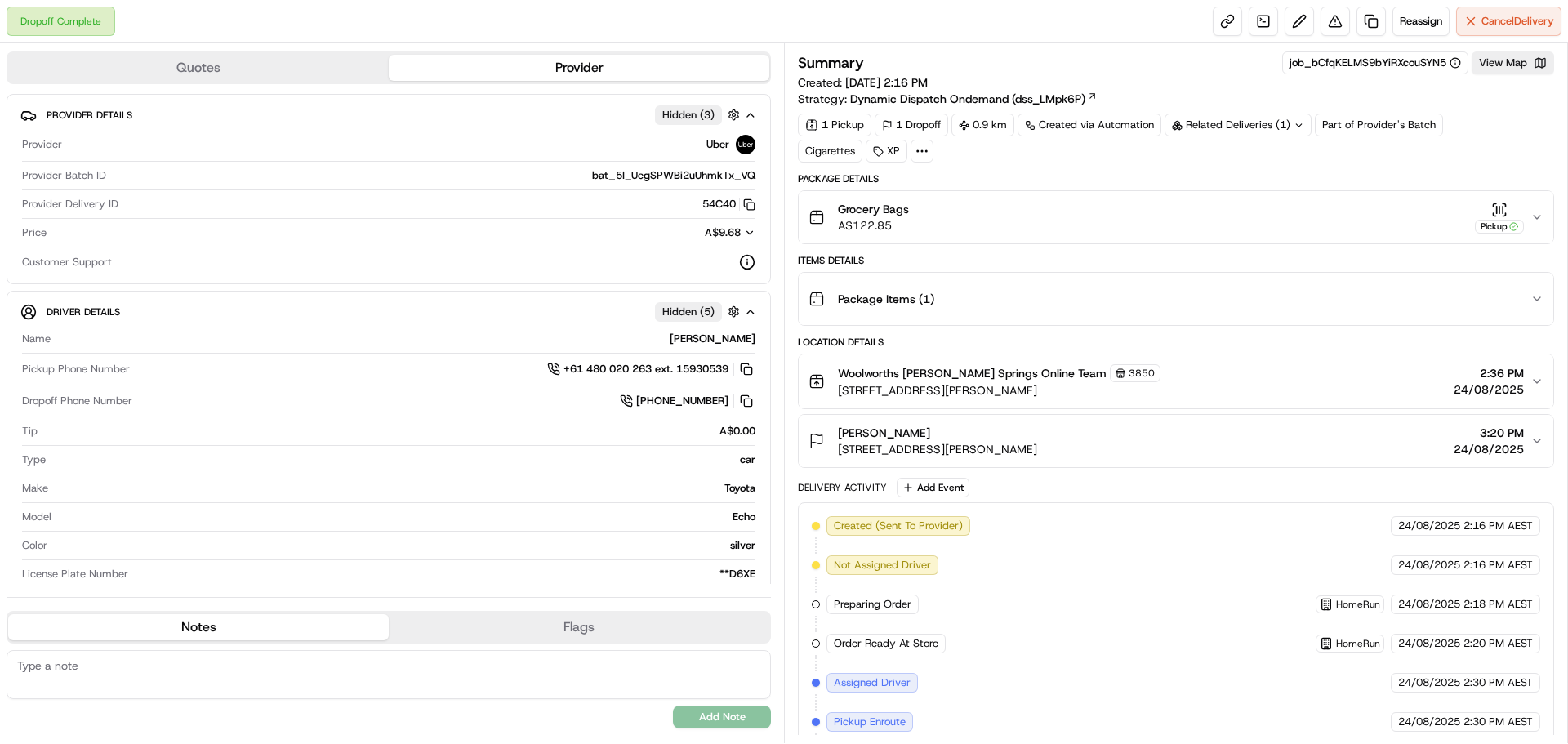
click at [1273, 116] on div "Related Deliveries (1)" at bounding box center [1238, 125] width 147 height 23
click at [1114, 161] on div "1 Pickup 1 Dropoff 0.9 km Created via Automation Related Deliveries (1) Part of…" at bounding box center [1176, 137] width 756 height 49
